Goal: Find contact information: Find contact information

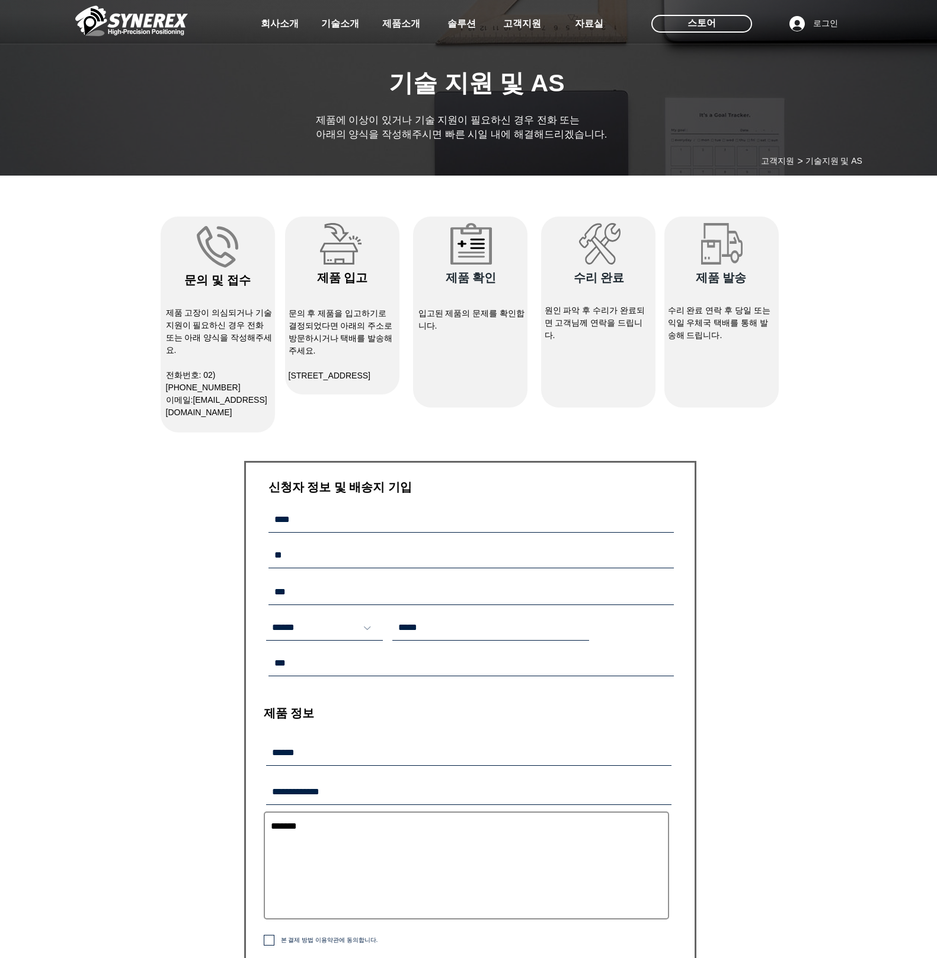
select select "******"
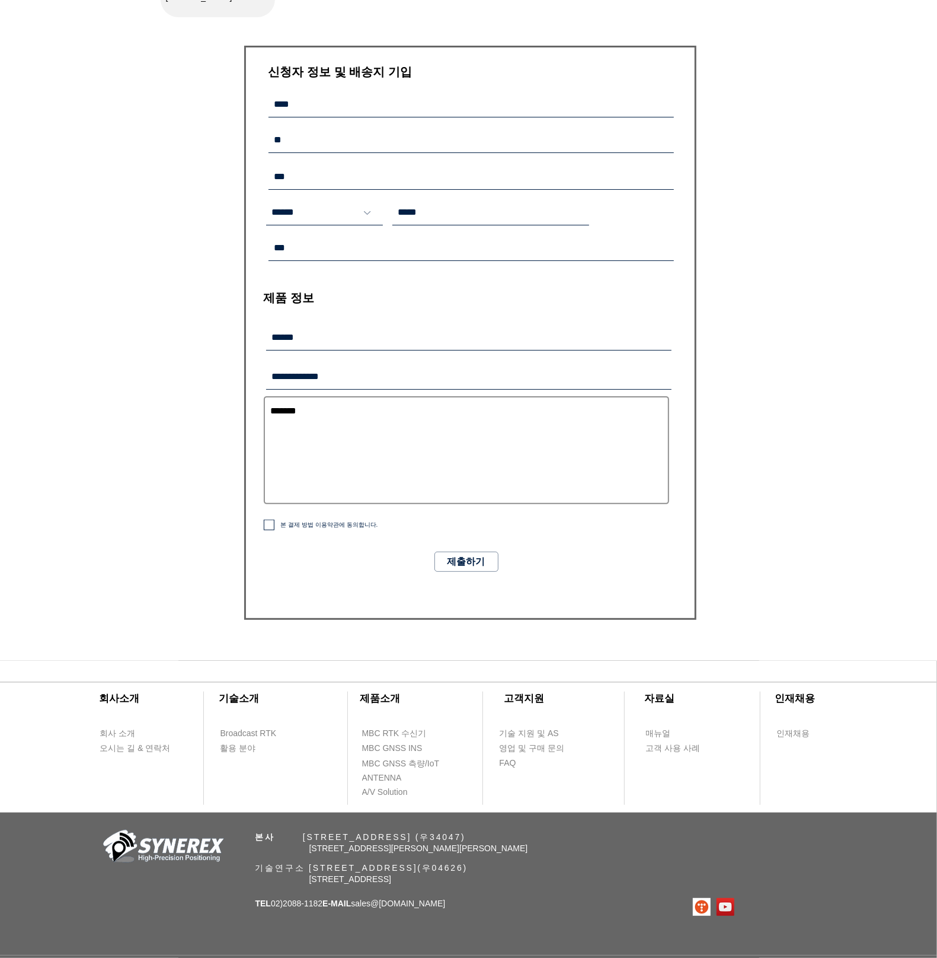
scroll to position [430, 0]
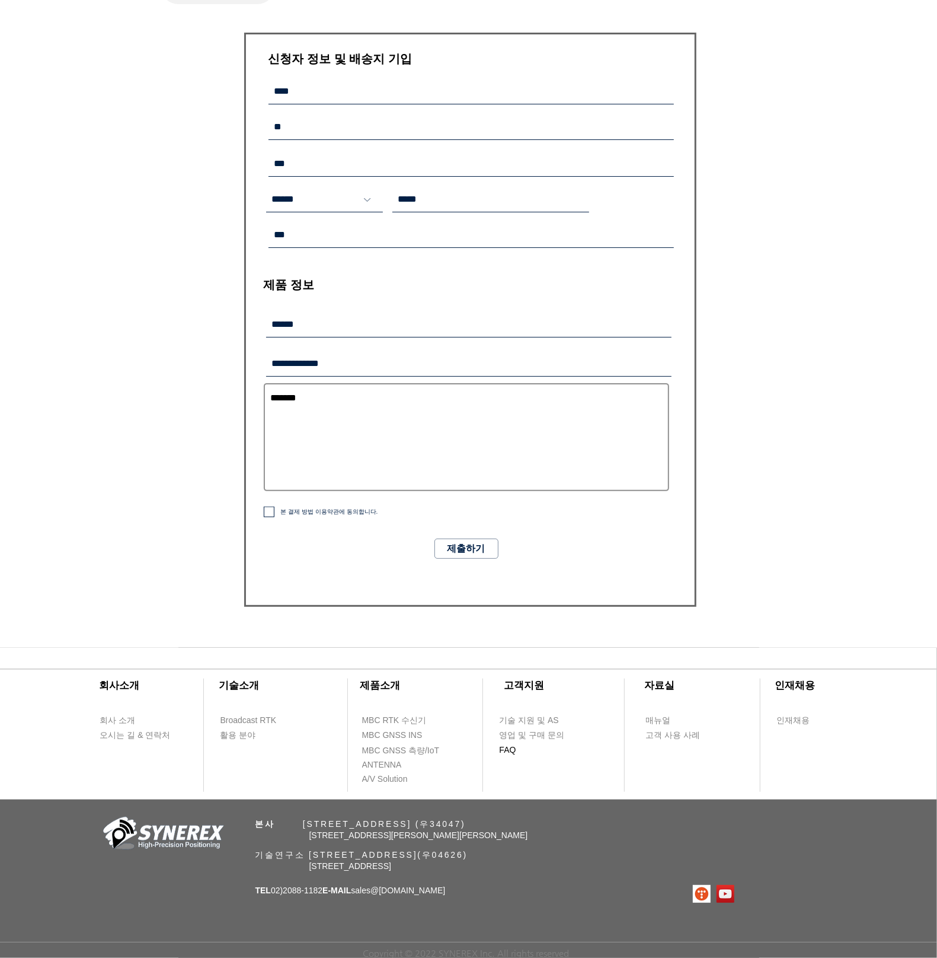
click at [507, 746] on span "FAQ" at bounding box center [508, 750] width 17 height 12
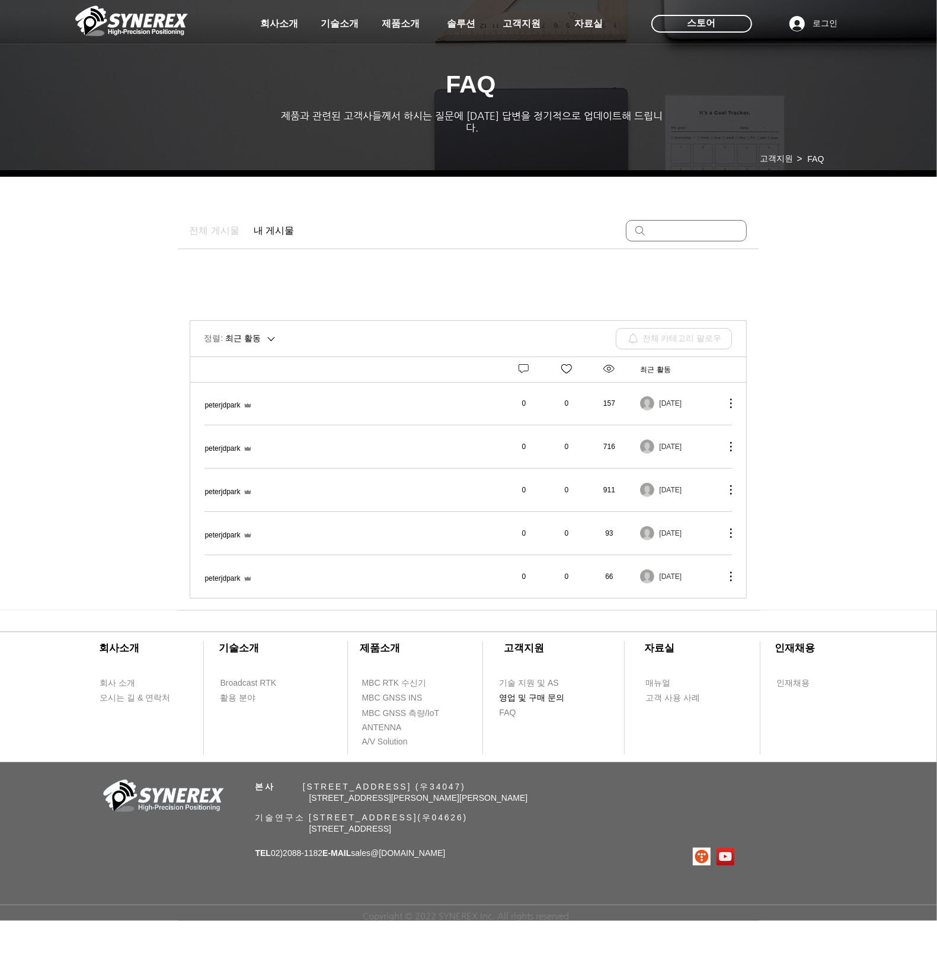
click at [542, 692] on span "영업 및 구매 문의" at bounding box center [532, 698] width 65 height 12
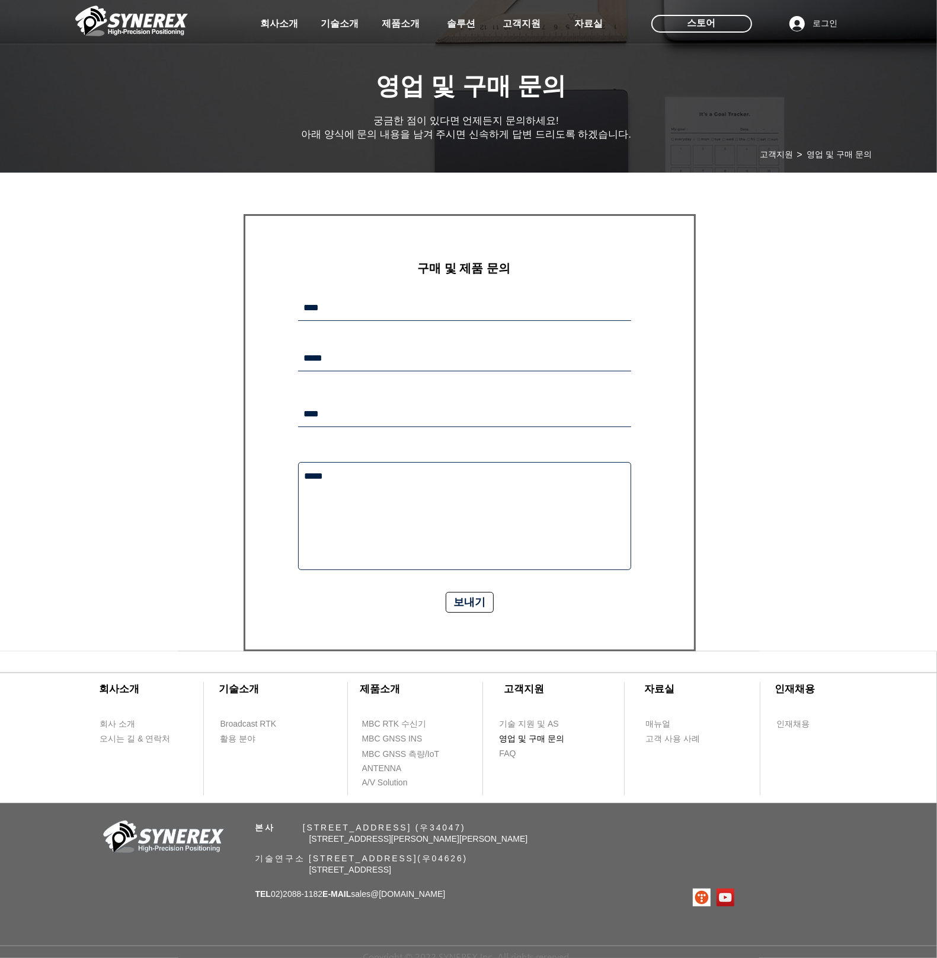
click at [525, 732] on span "영업 및 구매 문의" at bounding box center [533, 739] width 67 height 14
drag, startPoint x: 556, startPoint y: 218, endPoint x: 569, endPoint y: 219, distance: 13.8
click at [567, 218] on form "​구매 및 제품 문의 보내기 감사합니다. 메시지가 발송되었습니다." at bounding box center [470, 432] width 452 height 437
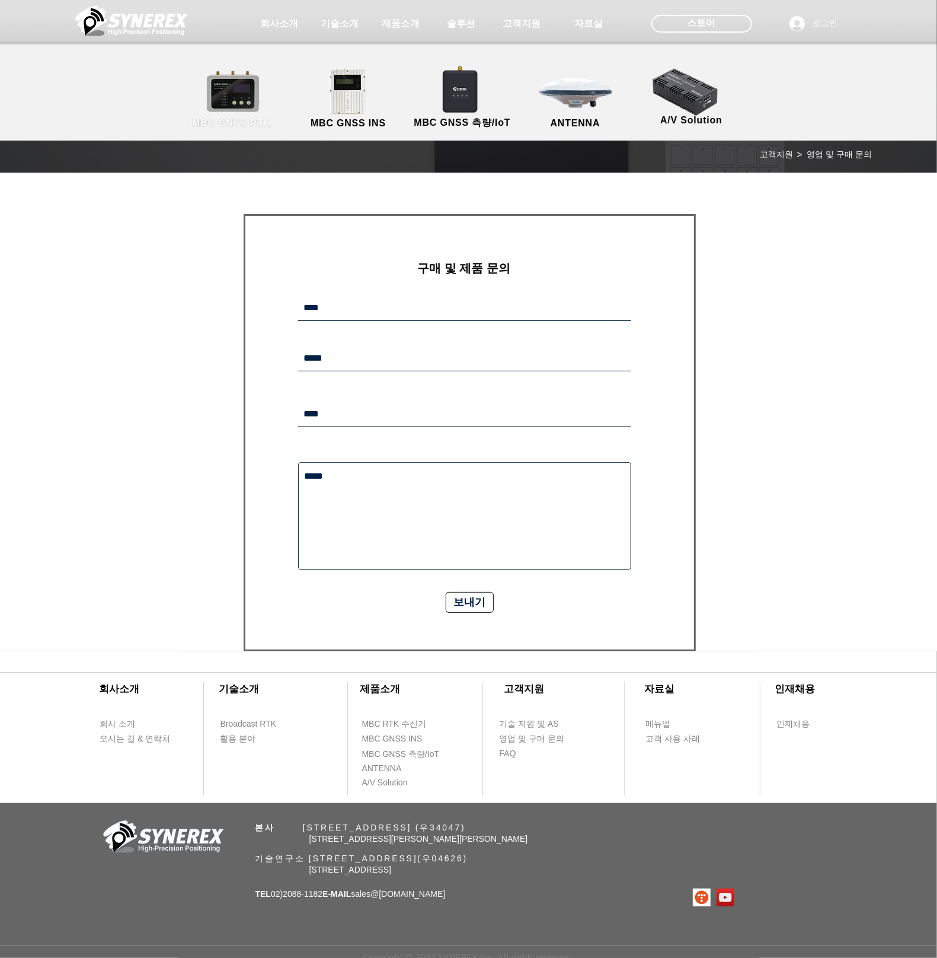
click at [250, 110] on link "MBC GNSS RTK" at bounding box center [231, 99] width 107 height 62
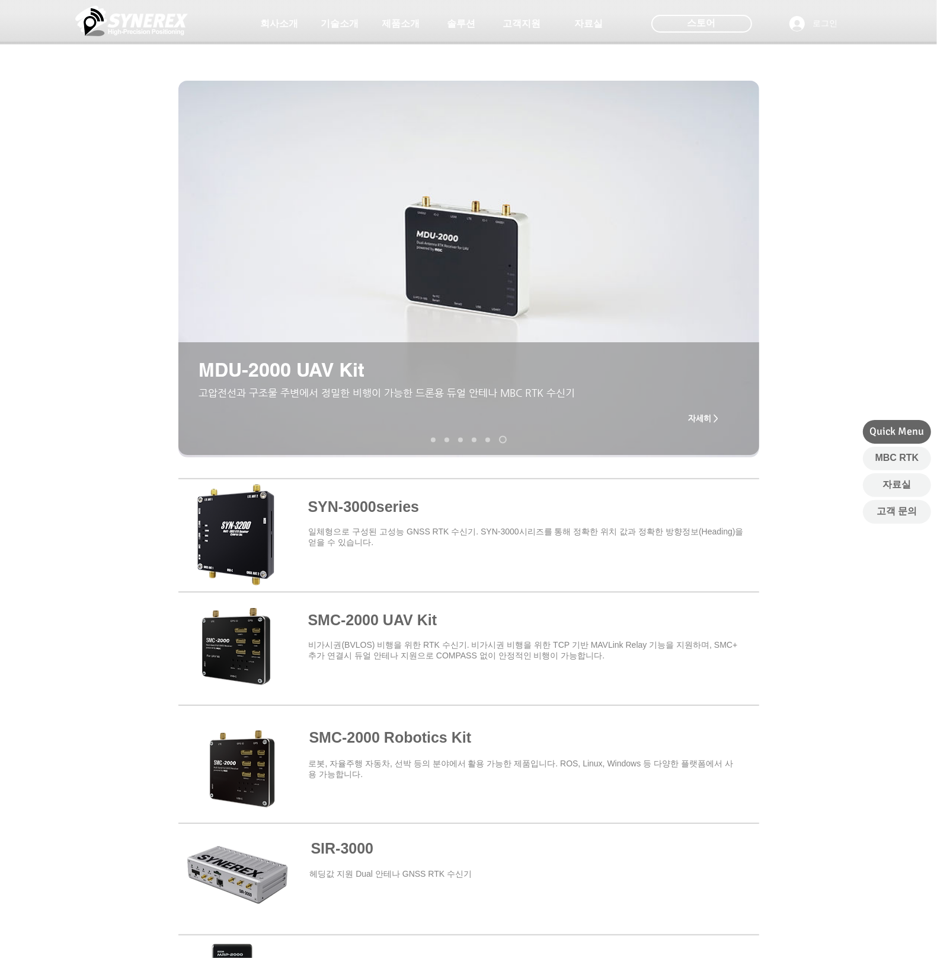
click at [75, 581] on div at bounding box center [468, 641] width 937 height 348
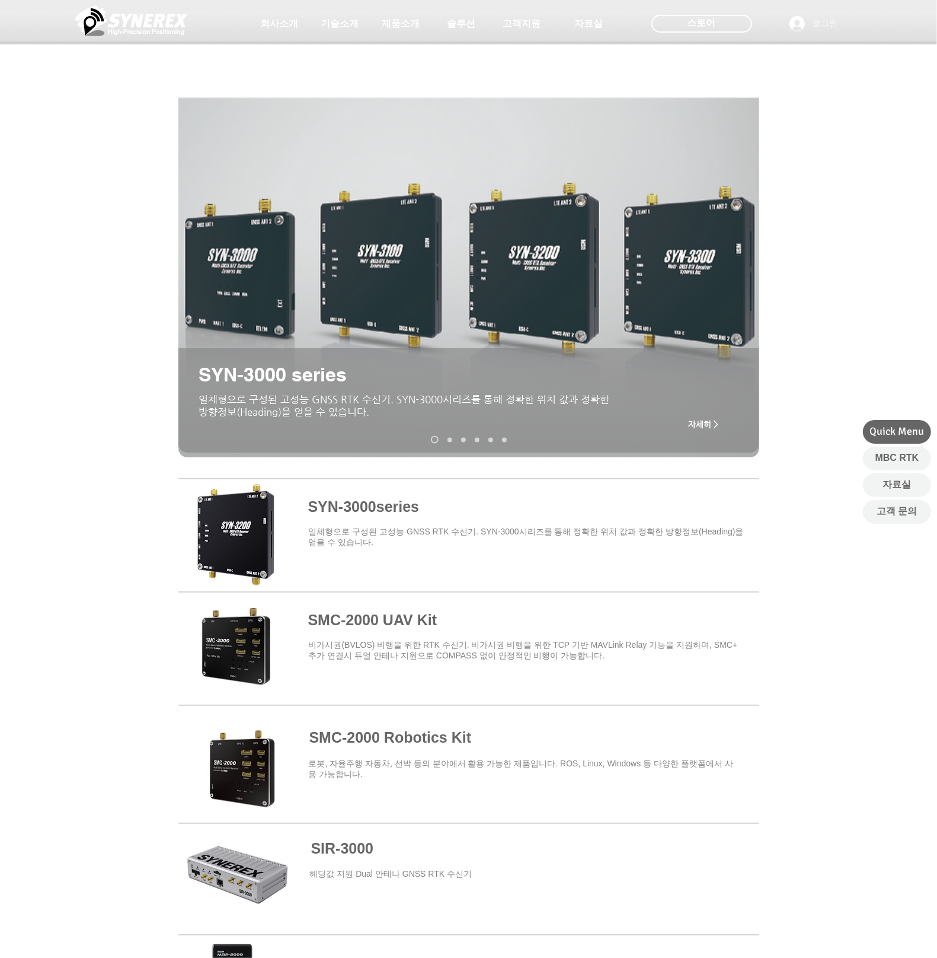
click at [354, 737] on span at bounding box center [468, 759] width 581 height 104
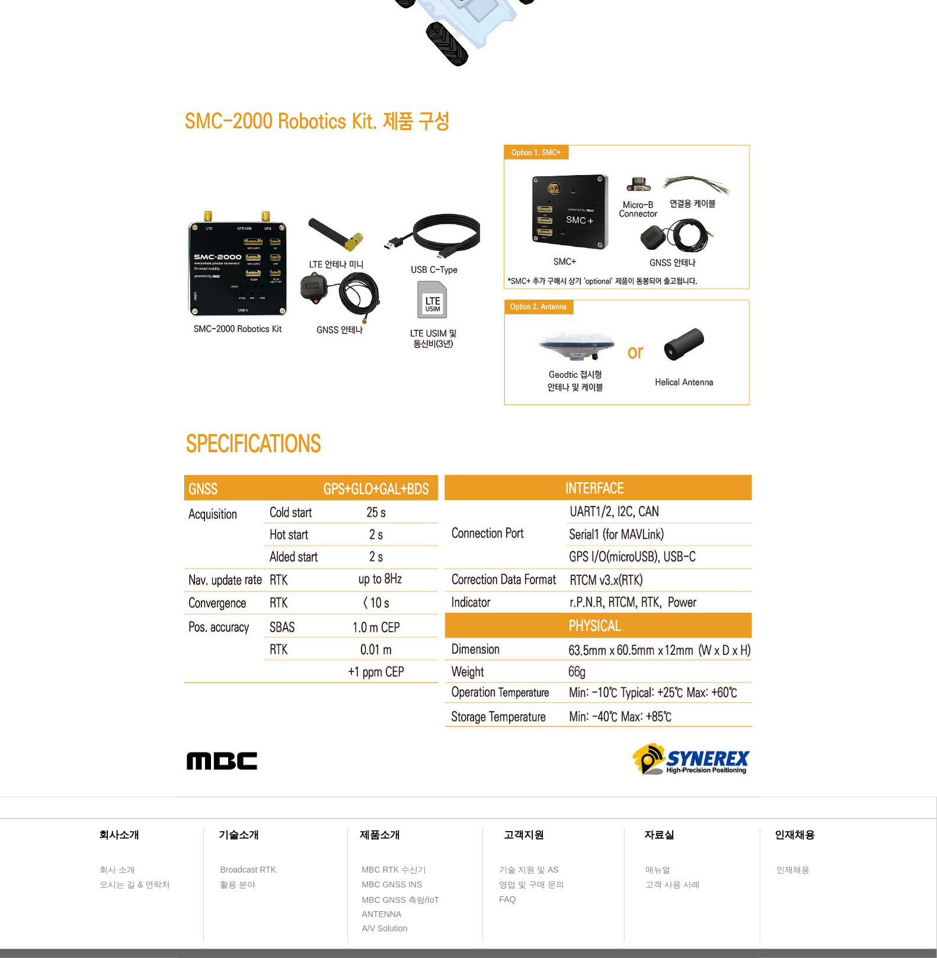
scroll to position [5959, 0]
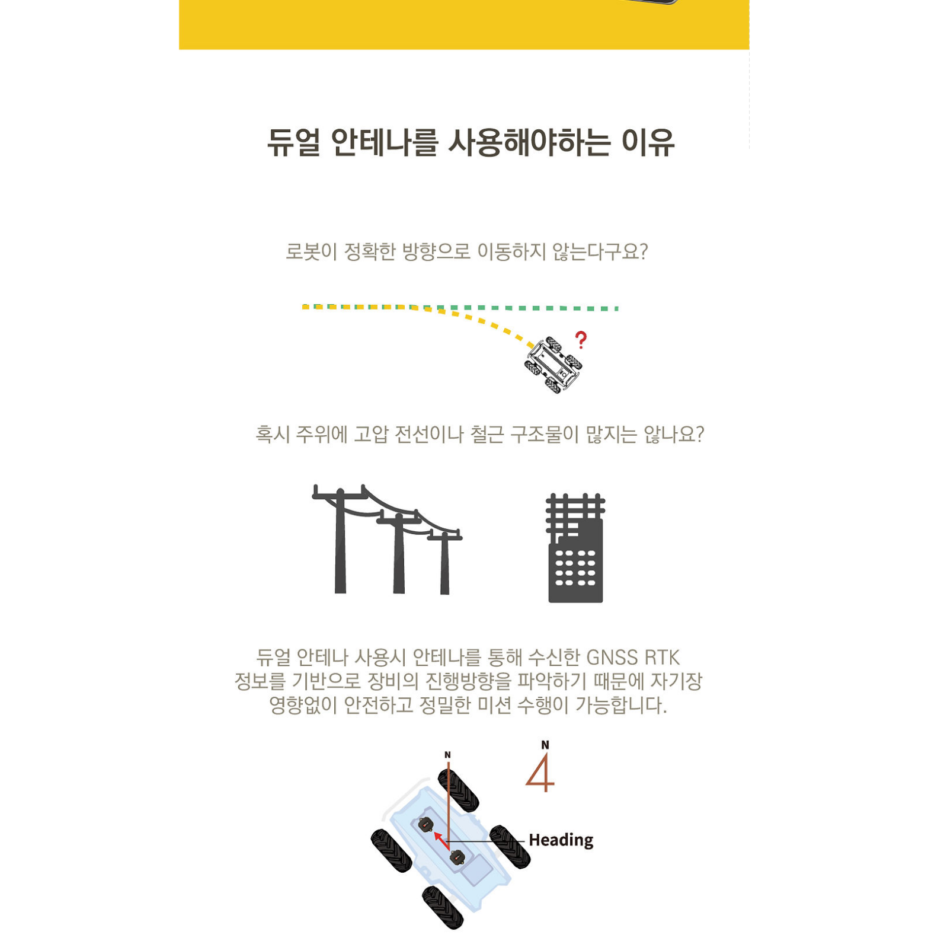
scroll to position [4825, 0]
